Goal: Check status: Check status

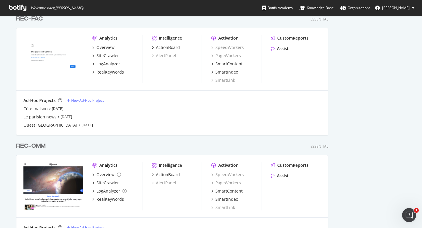
scroll to position [894, 0]
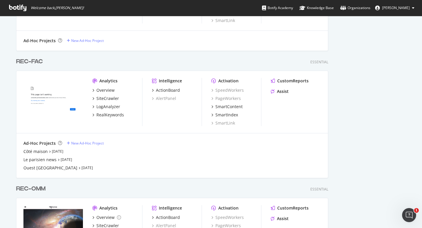
click at [33, 57] on div "REC-FAC Essential Analytics Overview SiteCrawler LogAnalyzer RealKeywords Intel…" at bounding box center [174, 113] width 317 height 127
click at [33, 60] on div "REC-FAC" at bounding box center [29, 61] width 27 height 9
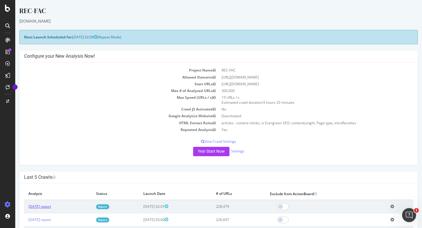
click at [51, 207] on link "[DATE] report" at bounding box center [39, 206] width 23 height 5
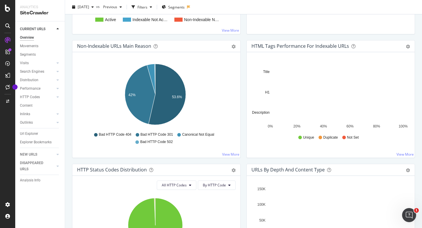
scroll to position [171, 0]
